Goal: Information Seeking & Learning: Learn about a topic

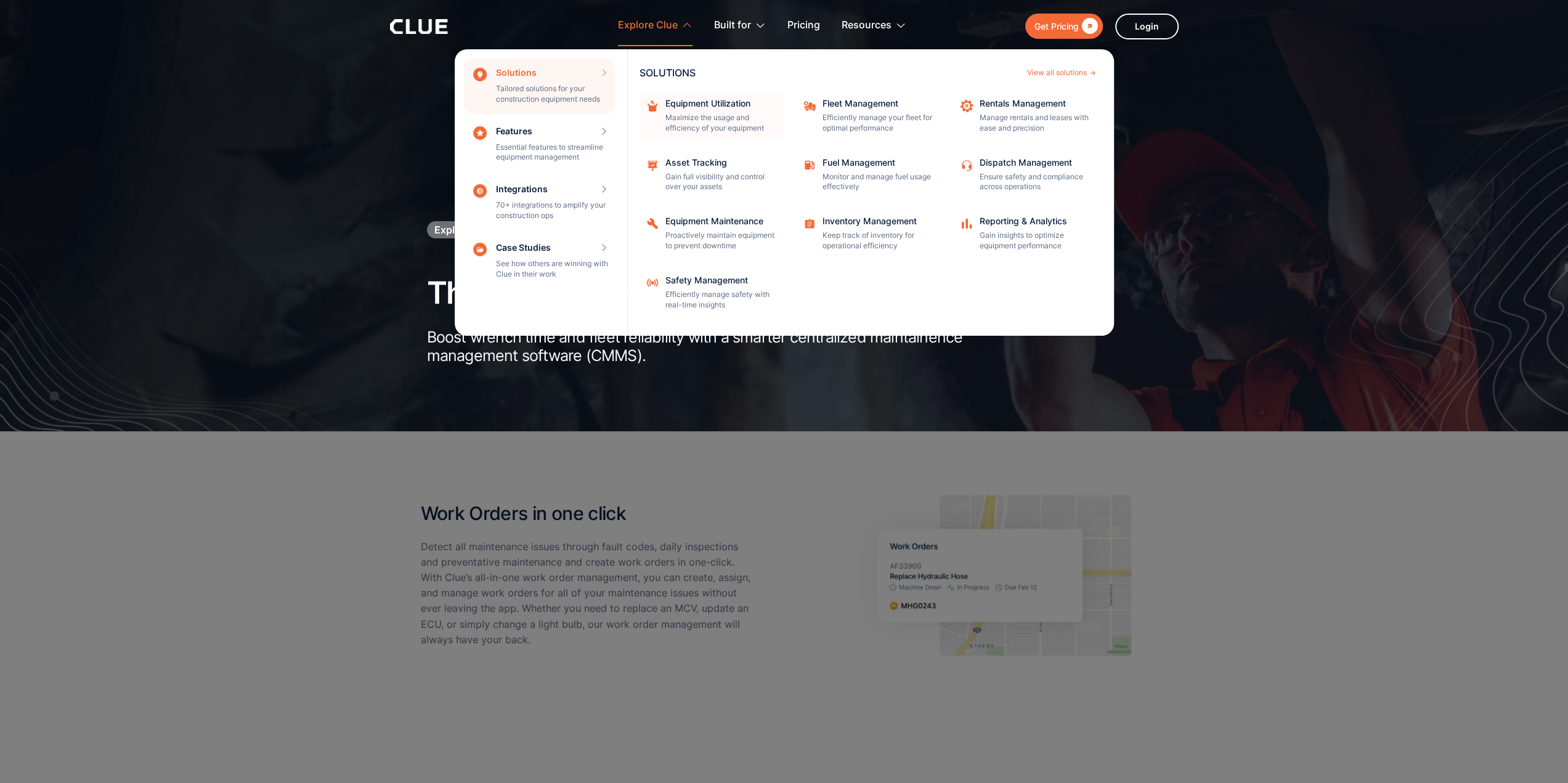
click at [679, 108] on div "Equipment Utilization Maximize the usage and efficiency of your equipment" at bounding box center [721, 116] width 111 height 35
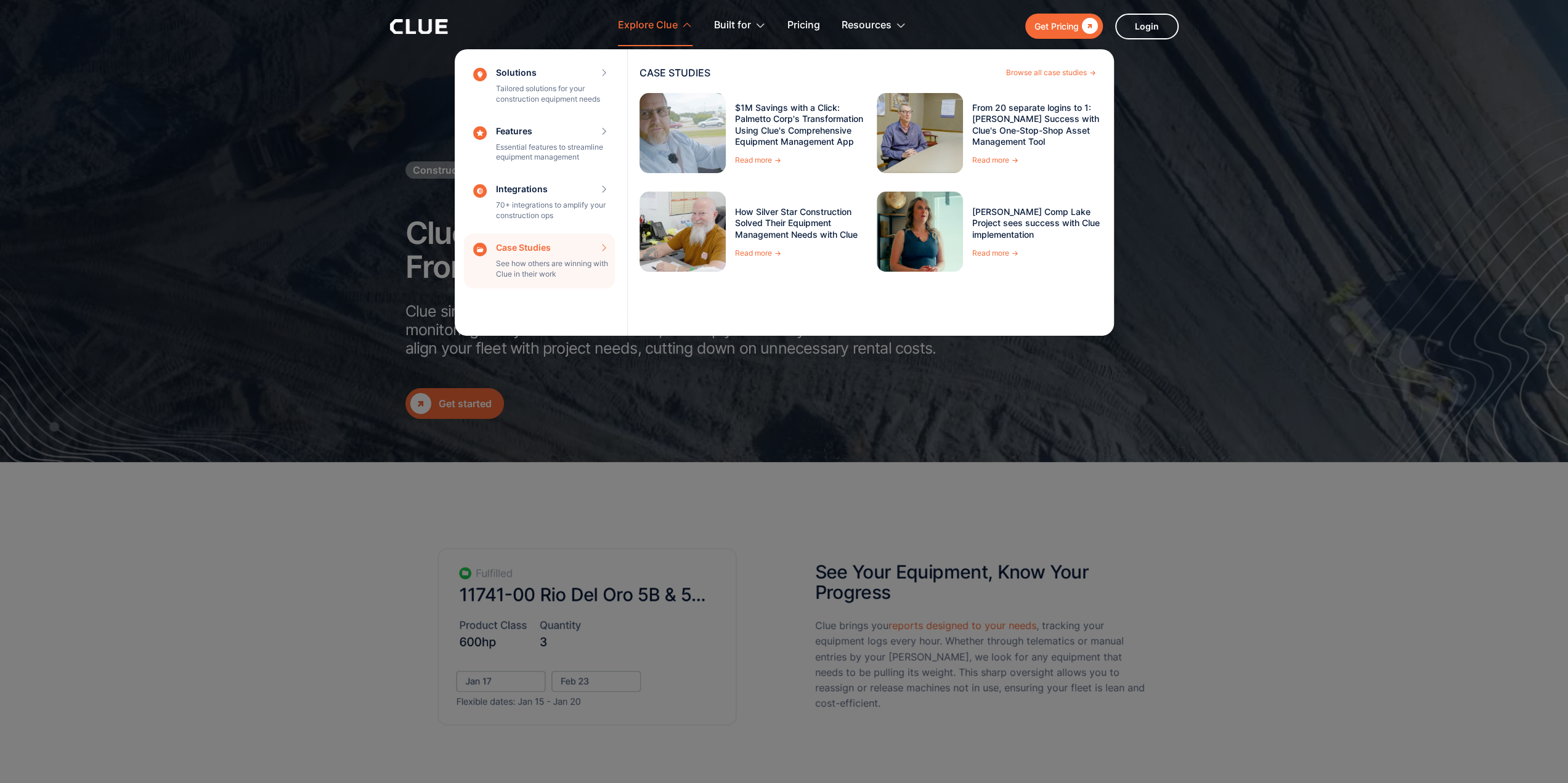
click at [687, 146] on img at bounding box center [682, 133] width 95 height 88
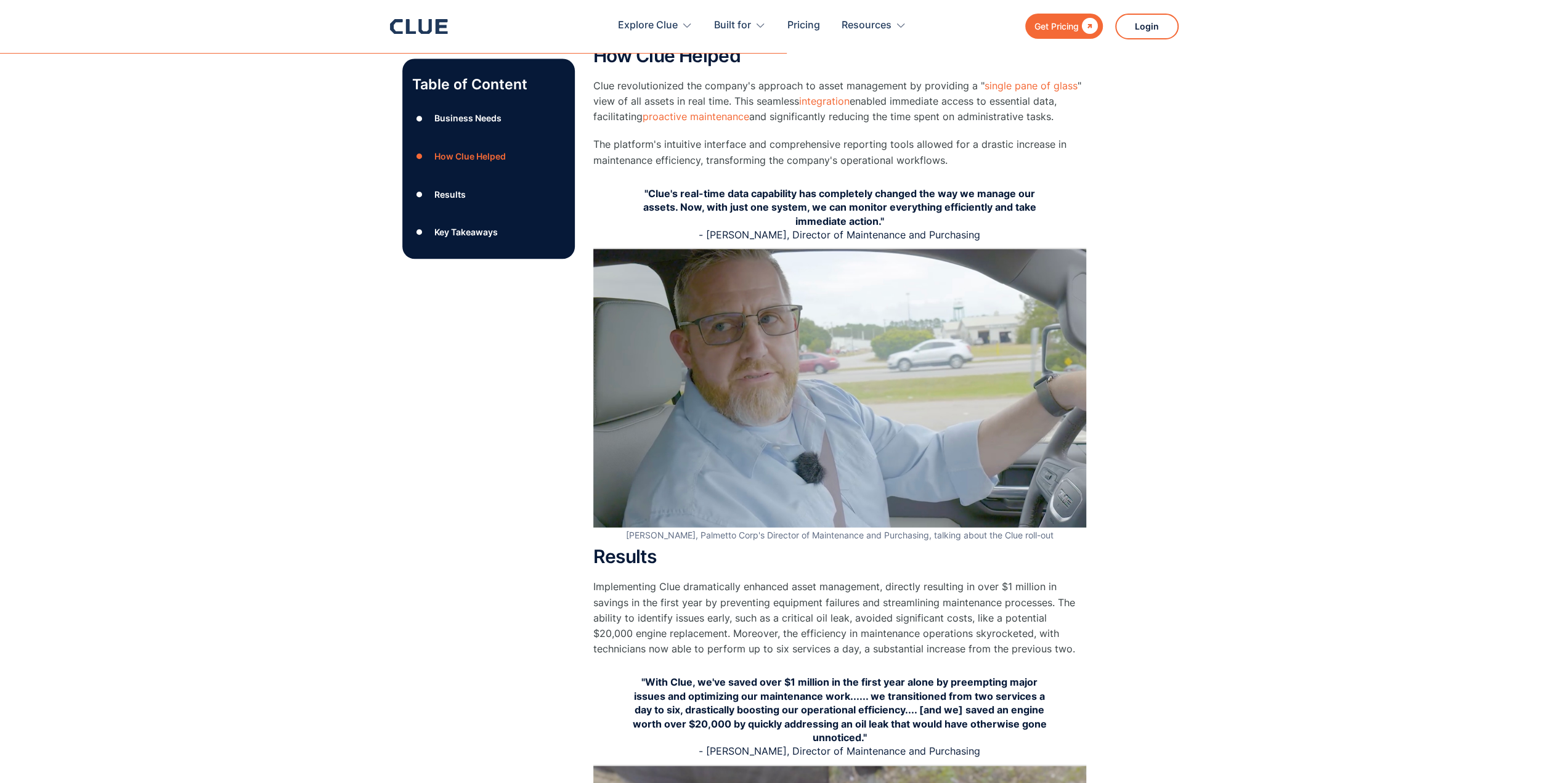
scroll to position [1171, 0]
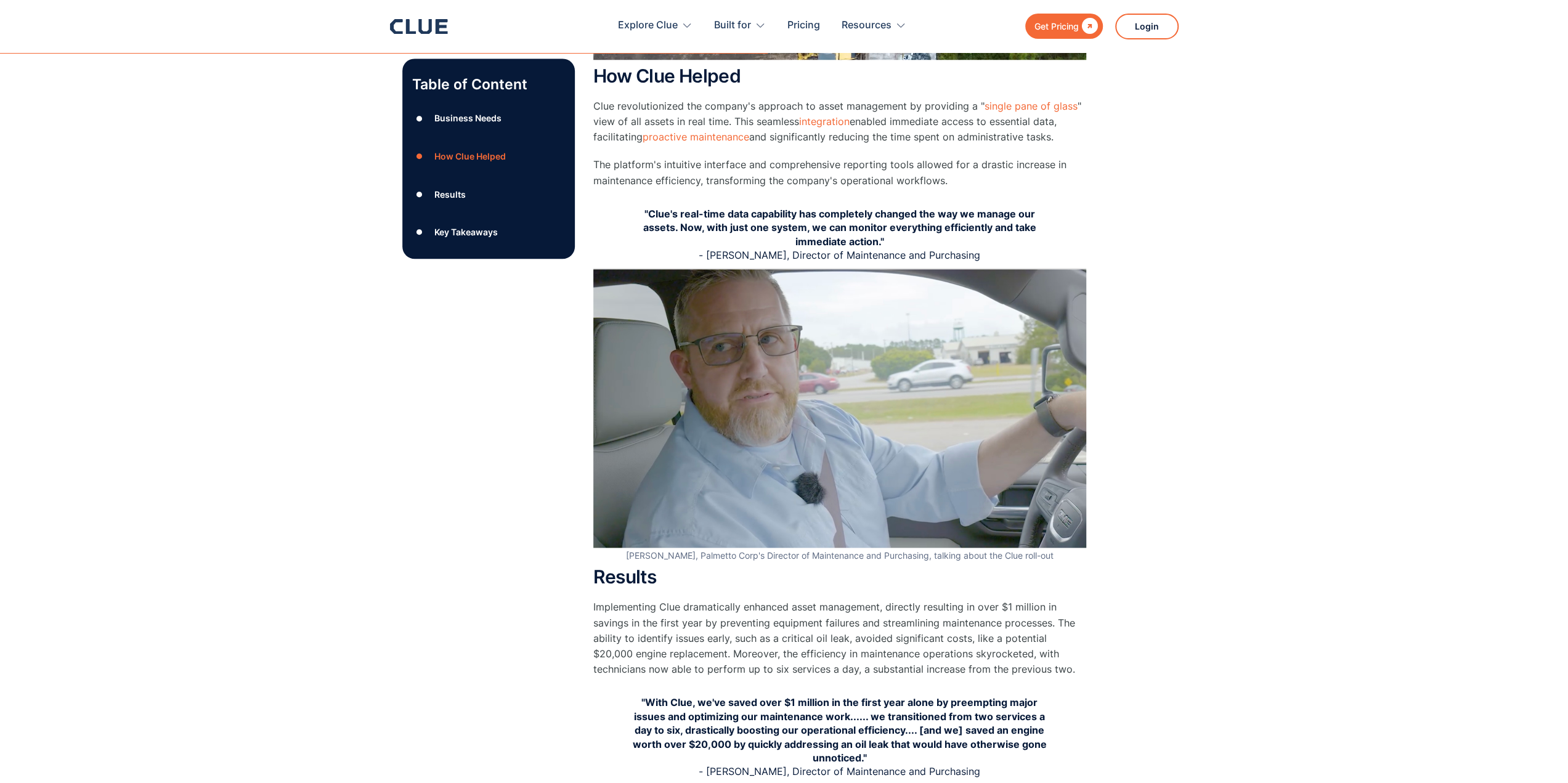
click at [455, 229] on div "Key Takeaways" at bounding box center [465, 232] width 64 height 15
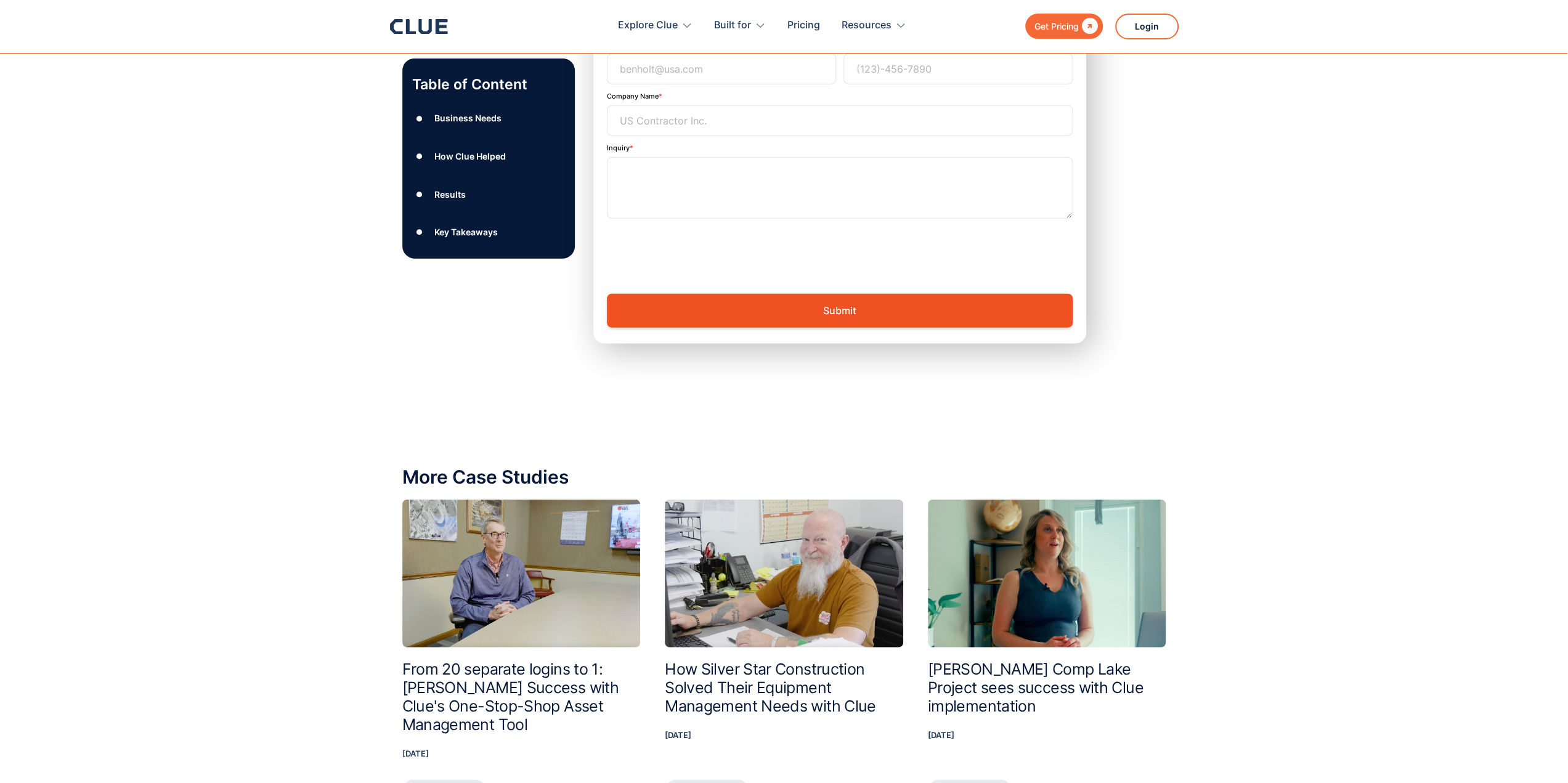
scroll to position [2961, 0]
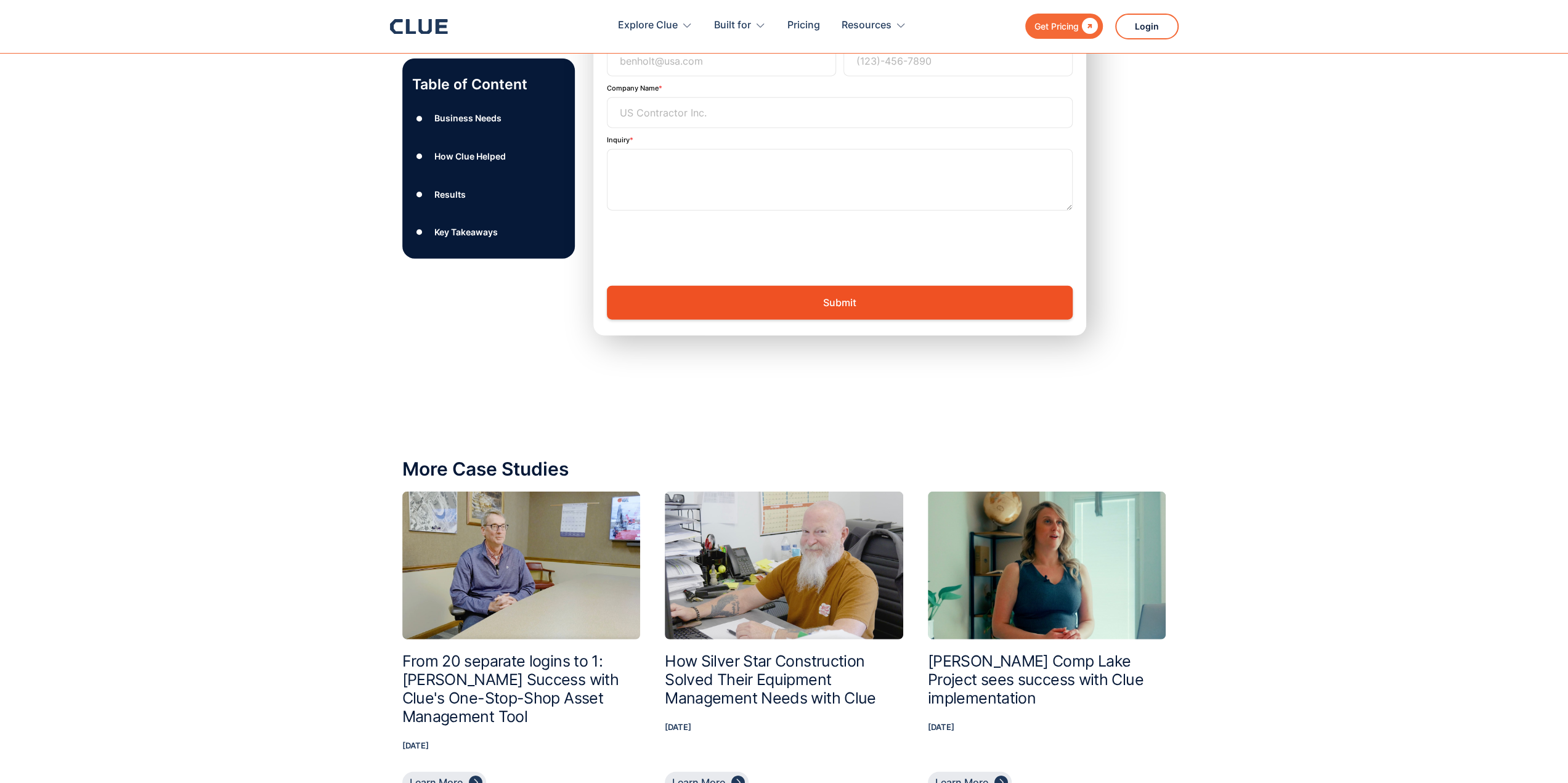
click at [1040, 588] on img at bounding box center [1047, 565] width 239 height 148
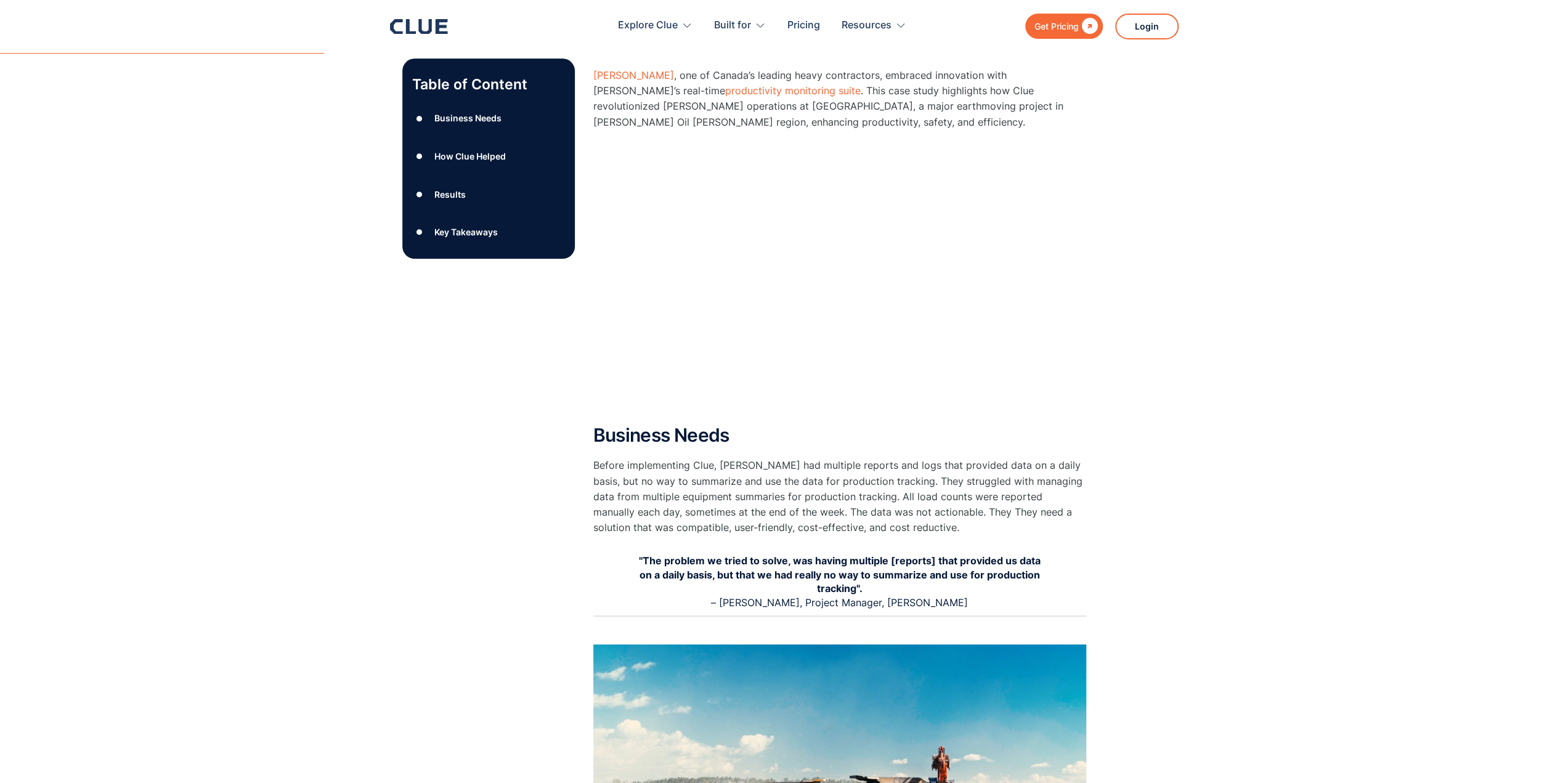
scroll to position [308, 0]
